Goal: Transaction & Acquisition: Subscribe to service/newsletter

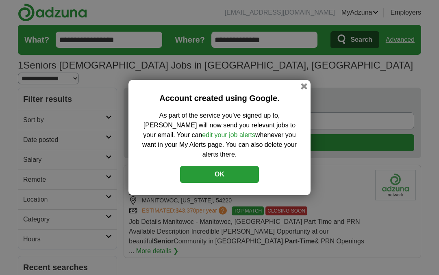
click at [244, 173] on button "OK" at bounding box center [219, 174] width 79 height 17
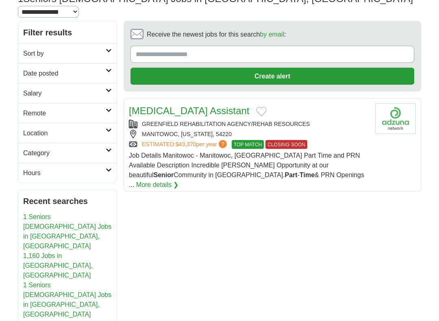
scroll to position [67, 0]
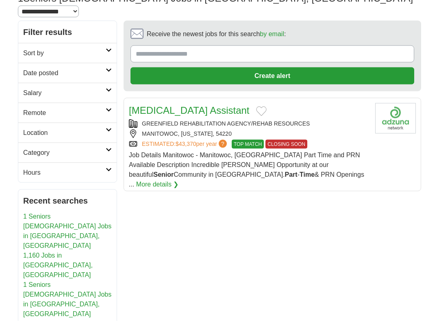
click at [189, 168] on article "Occupational Therapy Assistant GREENFIELD REHABILITATION AGENCY/REHAB RESOURCES…" at bounding box center [271, 144] width 297 height 93
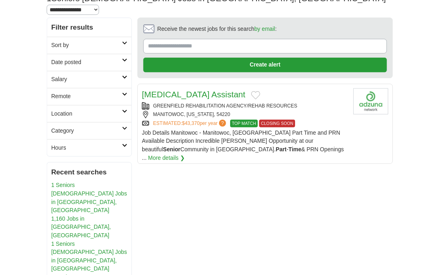
scroll to position [90, 0]
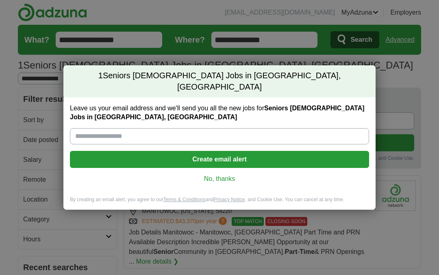
click at [210, 132] on input "Leave us your email address and we'll send you all the new jobs for Seniors par…" at bounding box center [219, 136] width 299 height 16
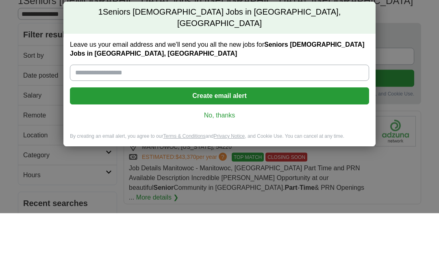
type input "**********"
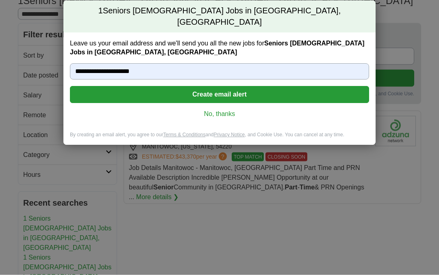
click at [288, 91] on button "Create email alert" at bounding box center [219, 95] width 299 height 17
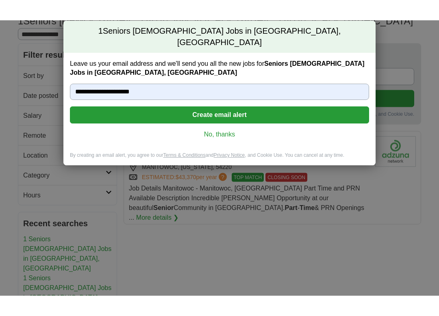
scroll to position [65, 0]
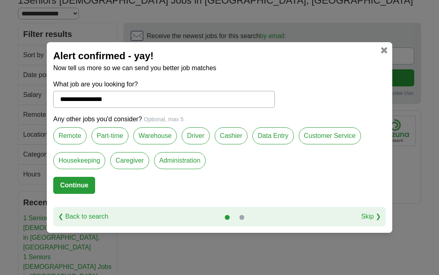
click at [200, 141] on label "Driver" at bounding box center [196, 136] width 28 height 17
click at [116, 137] on label "Part-time" at bounding box center [109, 136] width 37 height 17
click at [131, 161] on label "Caregiver" at bounding box center [129, 160] width 39 height 17
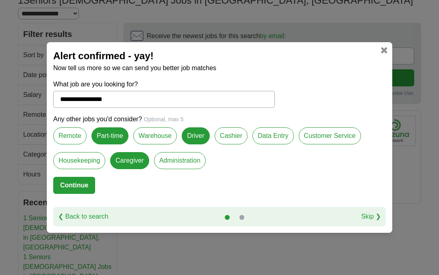
click at [269, 143] on label "Data Entry" at bounding box center [272, 136] width 41 height 17
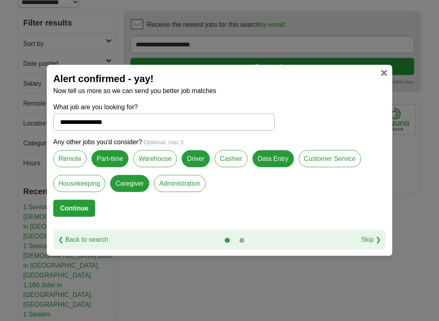
scroll to position [76, 0]
click at [147, 244] on div "❮ Back to search Skip ❯" at bounding box center [219, 239] width 332 height 19
click at [57, 255] on div "**********" at bounding box center [219, 160] width 345 height 191
click at [63, 261] on div "**********" at bounding box center [219, 160] width 439 height 321
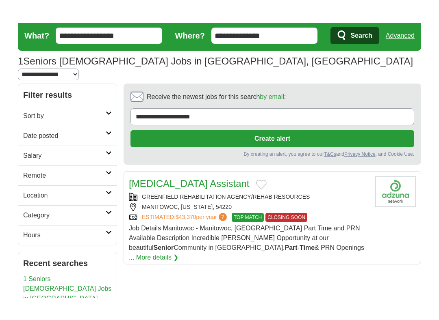
scroll to position [24, 0]
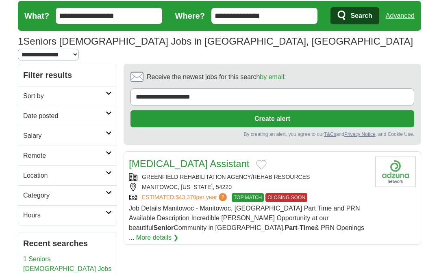
click at [290, 89] on input "**********" at bounding box center [271, 97] width 283 height 17
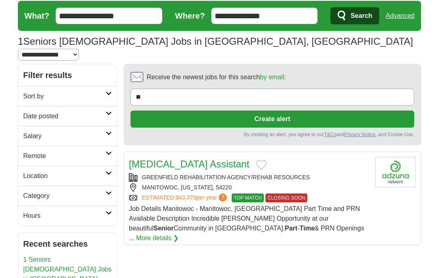
type input "*"
click at [345, 111] on button "Create alert" at bounding box center [271, 118] width 283 height 17
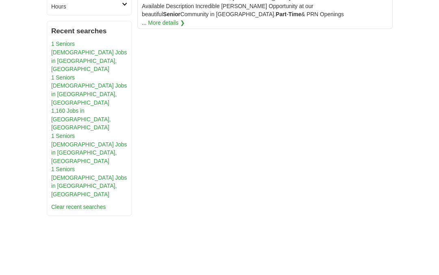
scroll to position [255, 0]
